Goal: Task Accomplishment & Management: Manage account settings

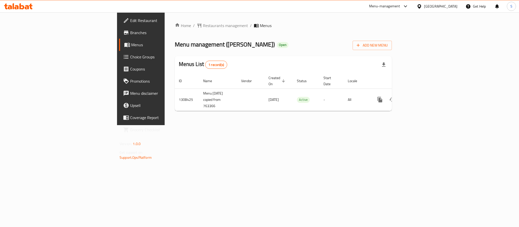
click at [119, 51] on link "Choice Groups" at bounding box center [161, 57] width 85 height 12
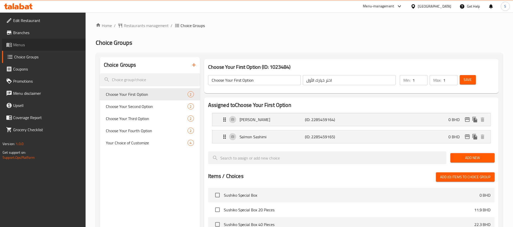
click at [12, 43] on span at bounding box center [9, 45] width 7 height 6
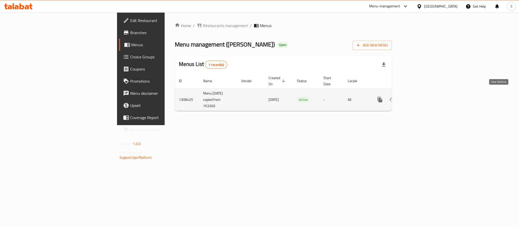
click at [422, 98] on link "enhanced table" at bounding box center [416, 100] width 12 height 12
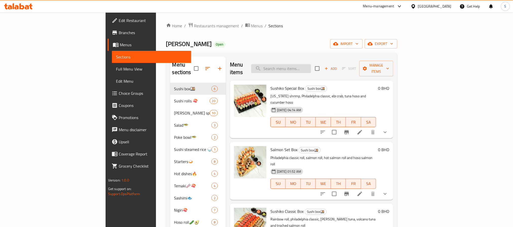
click at [311, 68] on input "search" at bounding box center [281, 68] width 60 height 9
paste input "[PERSON_NAME]"
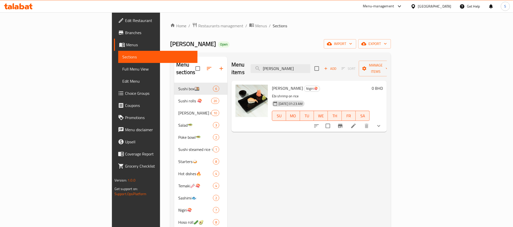
type input "[PERSON_NAME]"
click at [356, 123] on icon at bounding box center [353, 126] width 6 height 6
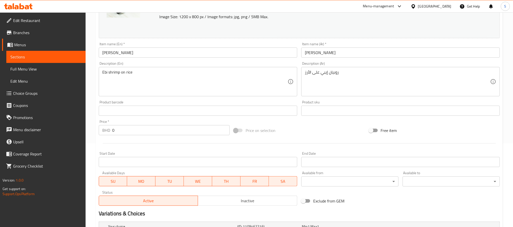
scroll to position [135, 0]
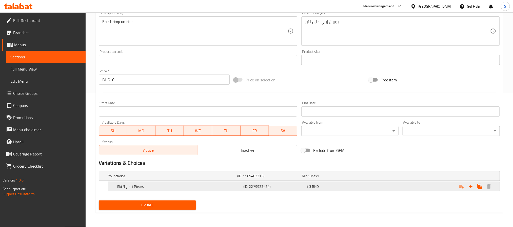
click at [324, 186] on div "1.3 BHD" at bounding box center [336, 186] width 61 height 5
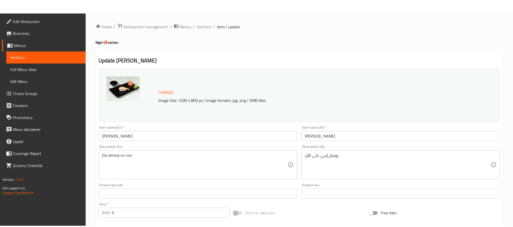
scroll to position [156, 0]
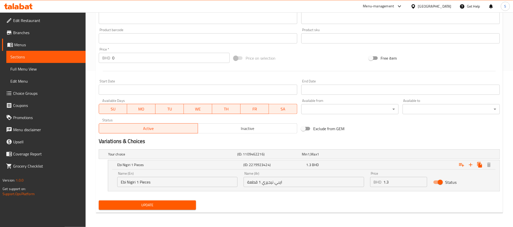
click at [153, 207] on span "Update" at bounding box center [147, 205] width 89 height 6
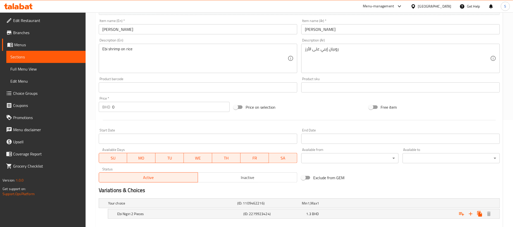
scroll to position [135, 0]
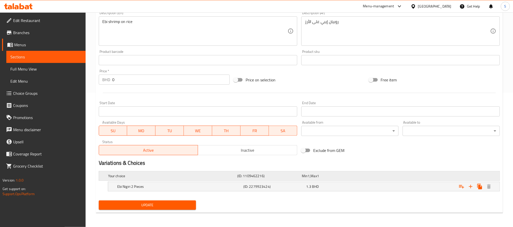
click at [348, 178] on div "Min 1 , Max 1" at bounding box center [333, 176] width 63 height 5
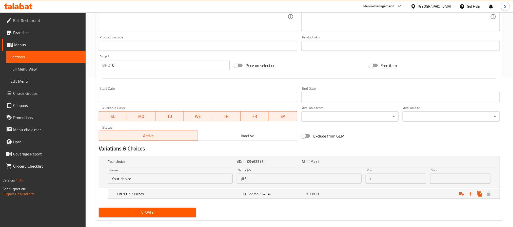
scroll to position [156, 0]
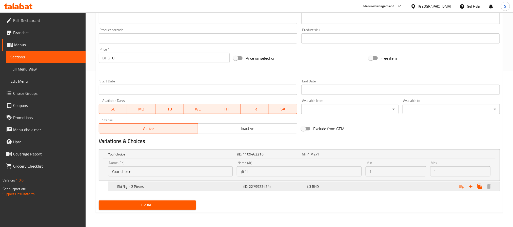
click at [290, 185] on h5 "(ID: 2279923424)" at bounding box center [273, 186] width 61 height 5
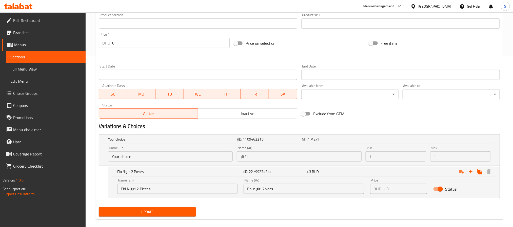
scroll to position [178, 0]
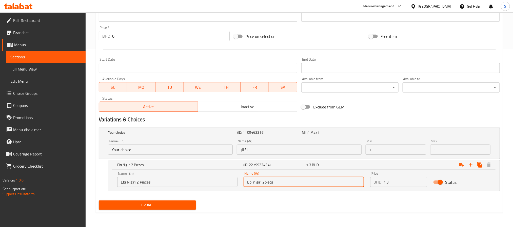
click at [266, 181] on input "Ebi nigiri 2piecs" at bounding box center [303, 182] width 120 height 10
click at [284, 166] on h5 "(ID: 2279923424)" at bounding box center [273, 164] width 61 height 5
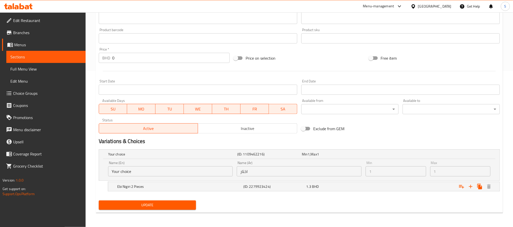
scroll to position [156, 0]
click at [289, 155] on h5 "(ID: 1109462216)" at bounding box center [268, 154] width 63 height 5
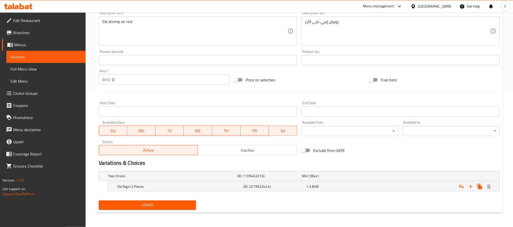
scroll to position [135, 0]
click at [301, 187] on h5 "(ID: 2279923424)" at bounding box center [273, 186] width 61 height 5
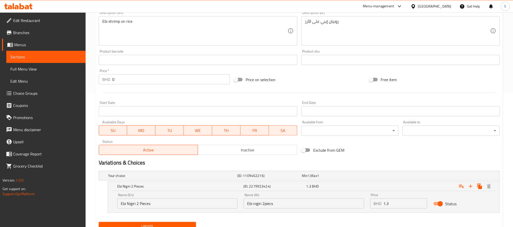
scroll to position [156, 0]
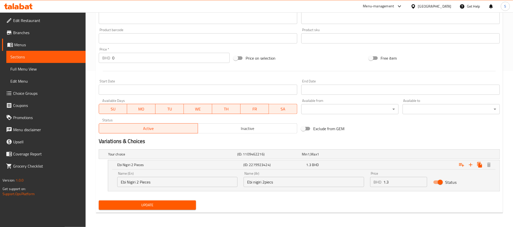
click at [289, 184] on input "Ebi nigiri 2piecs" at bounding box center [303, 182] width 120 height 10
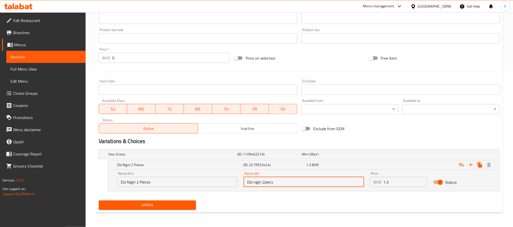
click at [289, 184] on input "Ebi nigiri 2piecs" at bounding box center [303, 182] width 120 height 10
click at [293, 186] on input "text" at bounding box center [303, 182] width 120 height 10
paste input "ايبي نيجيري 2 قطعة"
type input "ايبي نيجيري 2 قطعة"
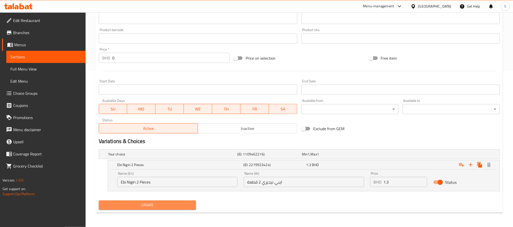
click at [160, 205] on span "Update" at bounding box center [147, 205] width 89 height 6
